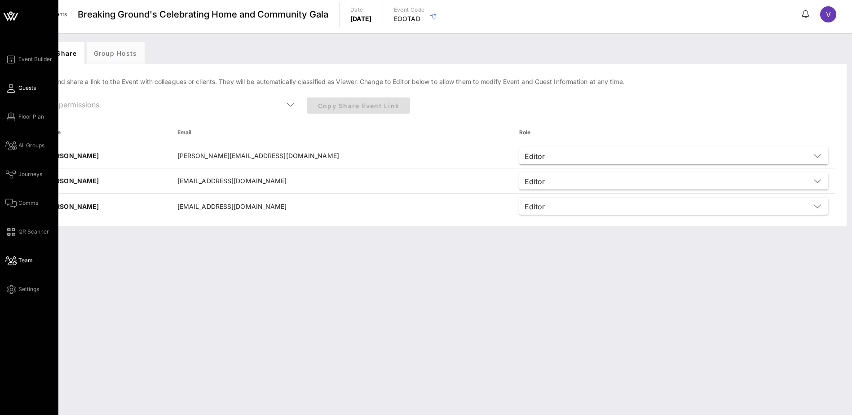
click at [18, 90] on link "Guests" at bounding box center [20, 88] width 31 height 11
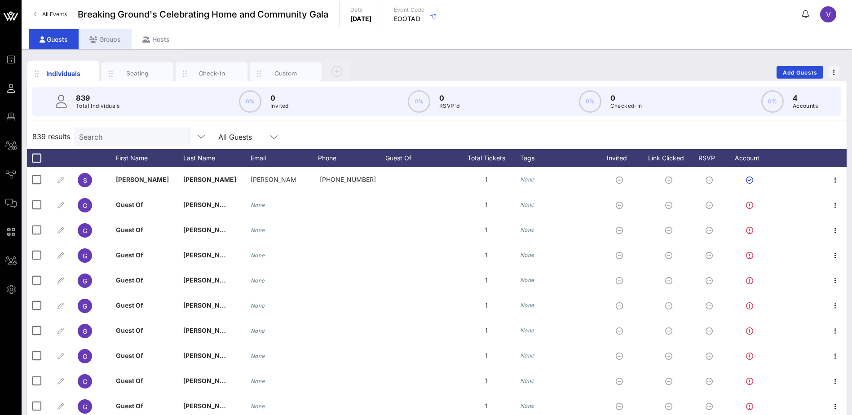
click at [97, 39] on div "Groups" at bounding box center [105, 39] width 53 height 20
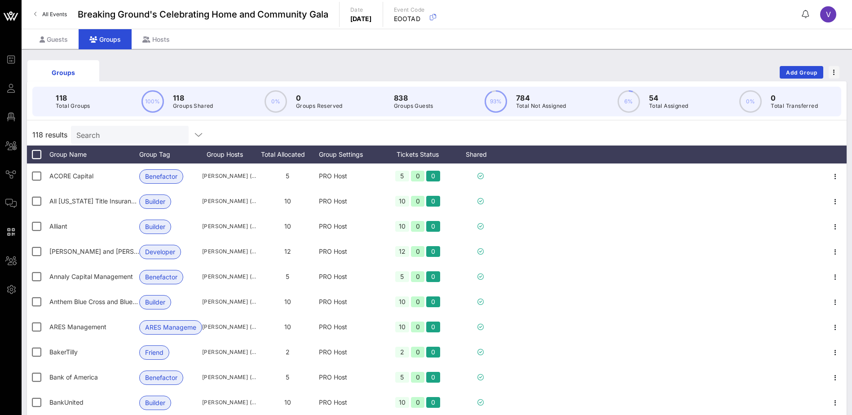
click at [99, 136] on input "Search" at bounding box center [128, 135] width 105 height 12
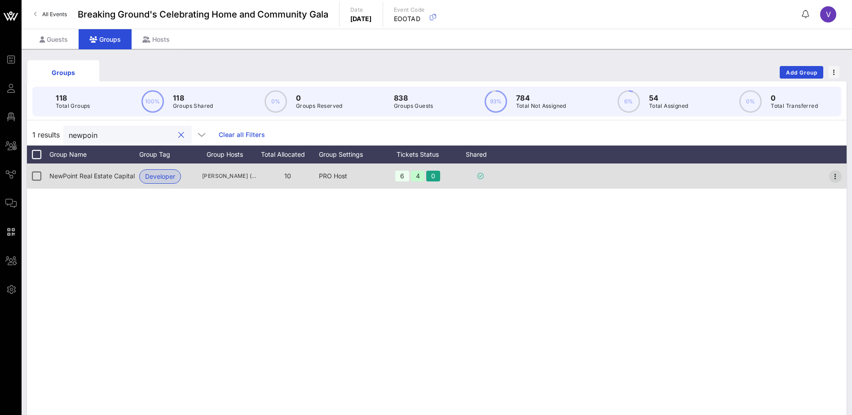
type input "newpoin"
click at [834, 176] on icon "button" at bounding box center [835, 176] width 11 height 11
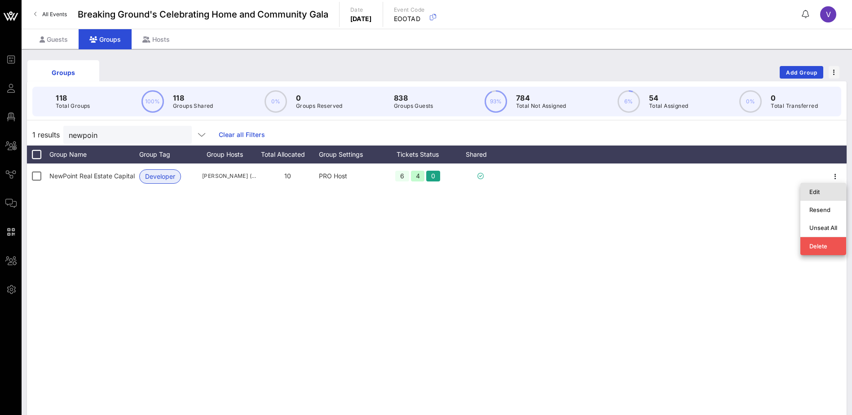
click at [813, 191] on div "Edit" at bounding box center [823, 191] width 28 height 7
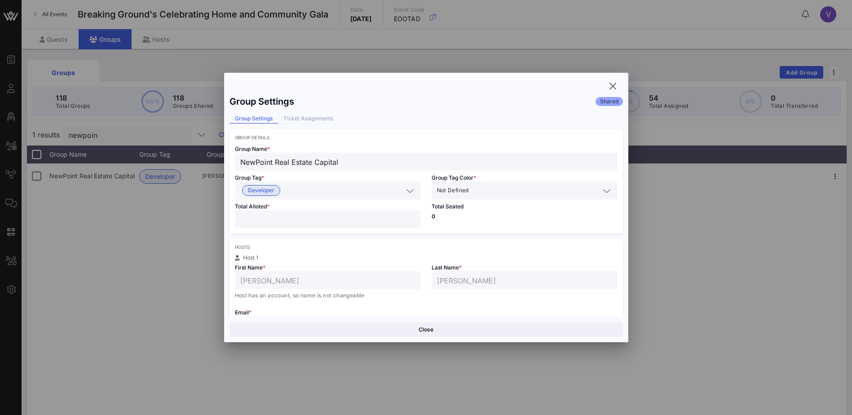
scroll to position [45, 0]
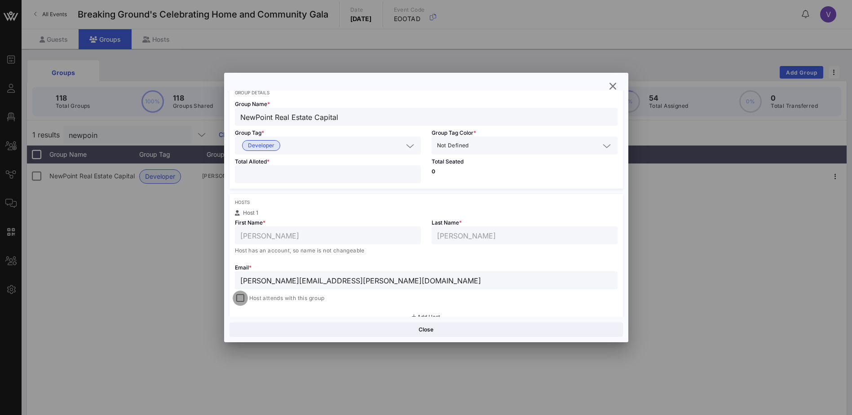
click at [238, 297] on div at bounding box center [240, 298] width 13 height 13
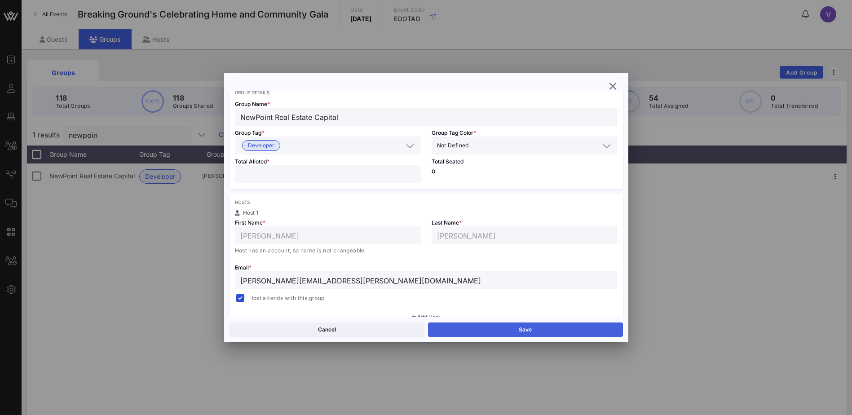
click at [532, 327] on button "Save" at bounding box center [525, 329] width 195 height 14
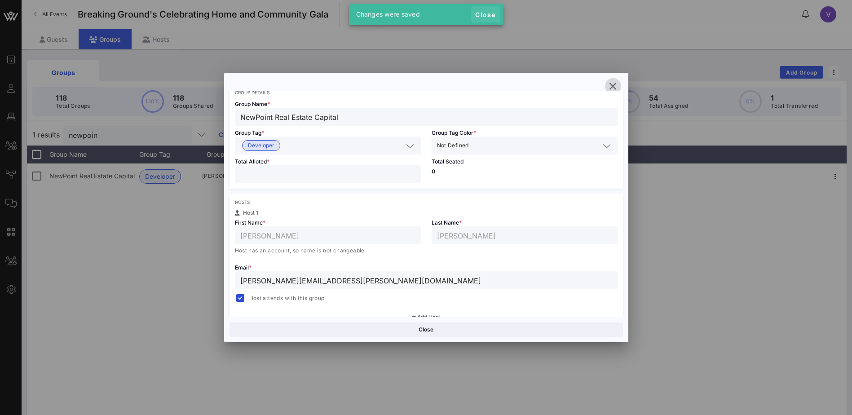
click at [483, 13] on span "Close" at bounding box center [486, 15] width 22 height 8
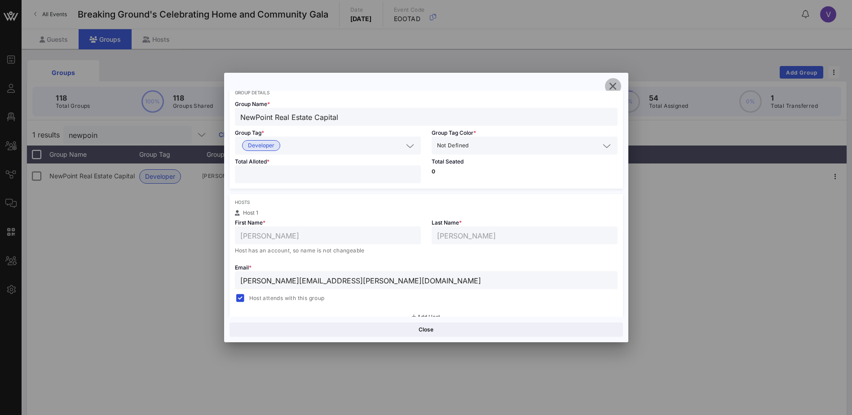
click at [612, 84] on icon "button" at bounding box center [612, 86] width 11 height 11
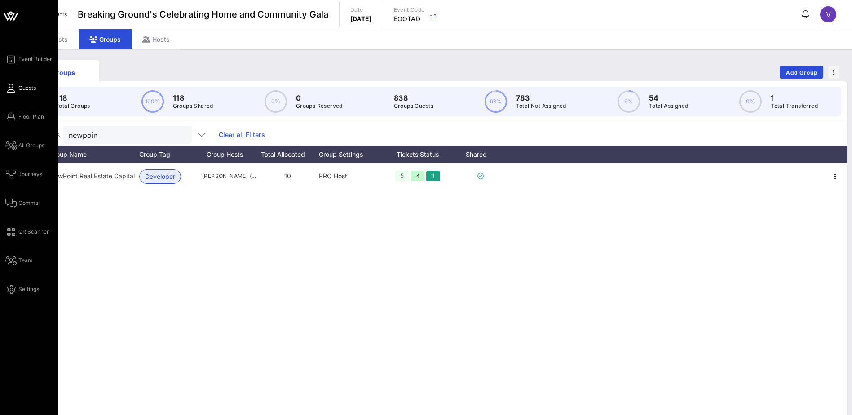
click at [26, 88] on span "Guests" at bounding box center [27, 88] width 18 height 8
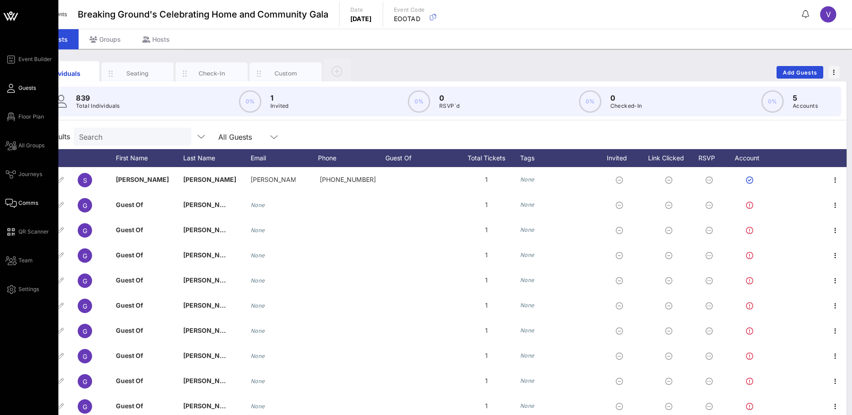
click at [18, 204] on span "Comms" at bounding box center [28, 203] width 20 height 8
